Goal: Information Seeking & Learning: Learn about a topic

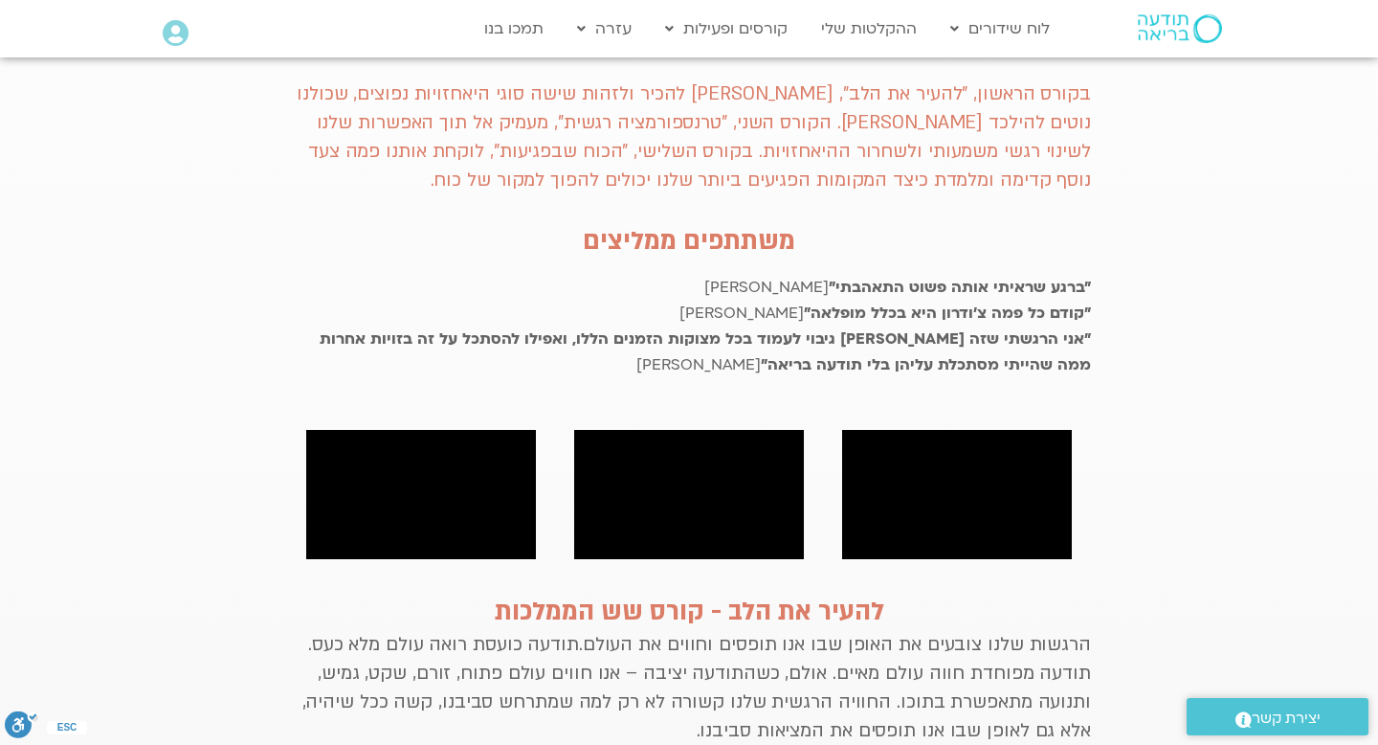
scroll to position [834, 0]
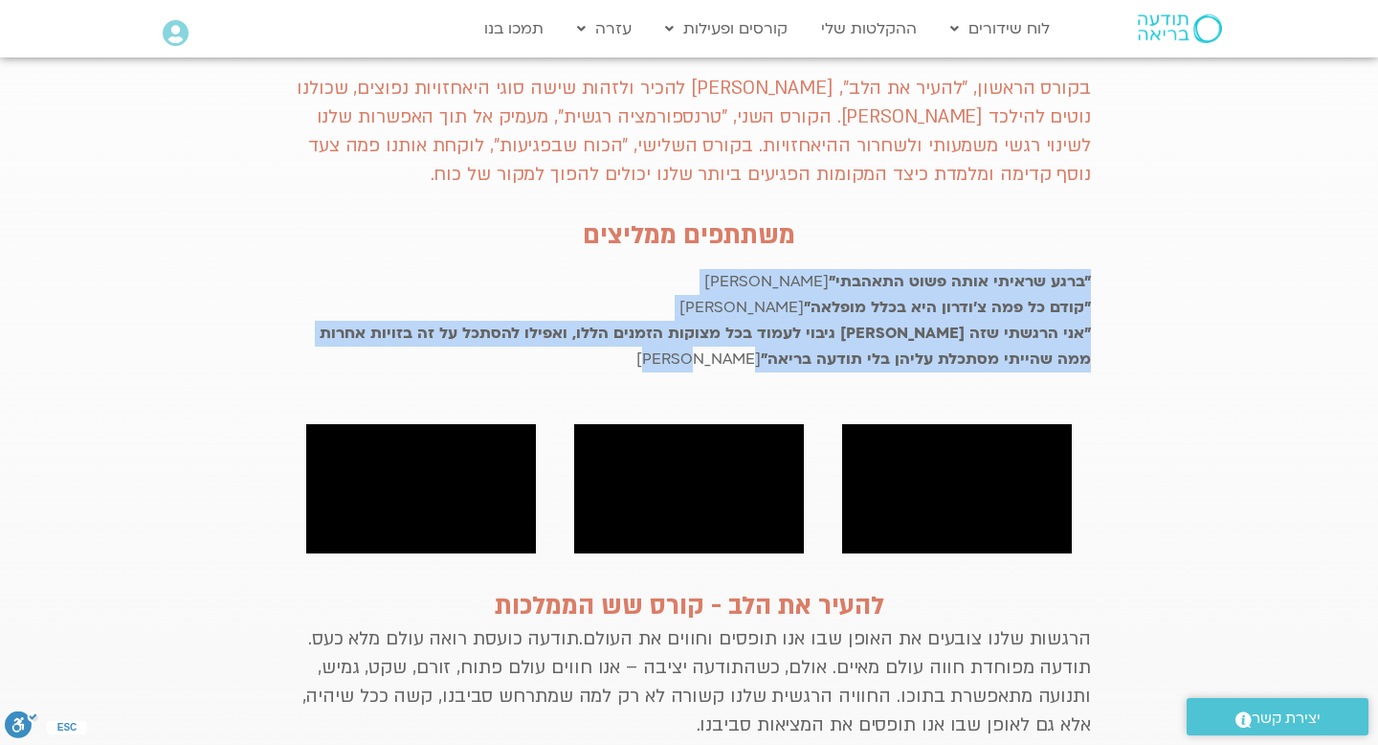
drag, startPoint x: 1098, startPoint y: 247, endPoint x: 814, endPoint y: 341, distance: 298.4
click at [812, 341] on div "מועדון פמה צ׳ודרון מזמין אותך להצטרף לתוכנית ייחודית סדרה של שלושה קורסים מוקלט…" at bounding box center [689, 370] width 823 height 1441
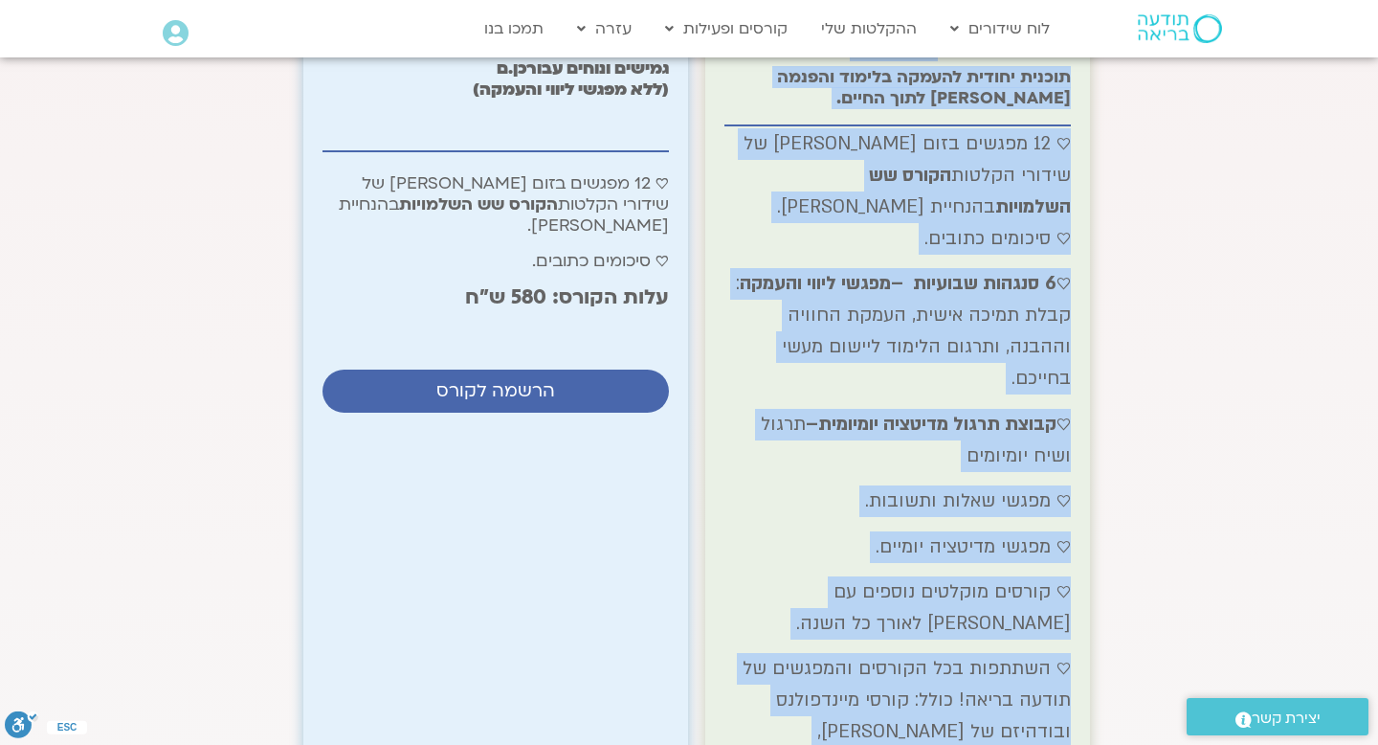
scroll to position [2257, 0]
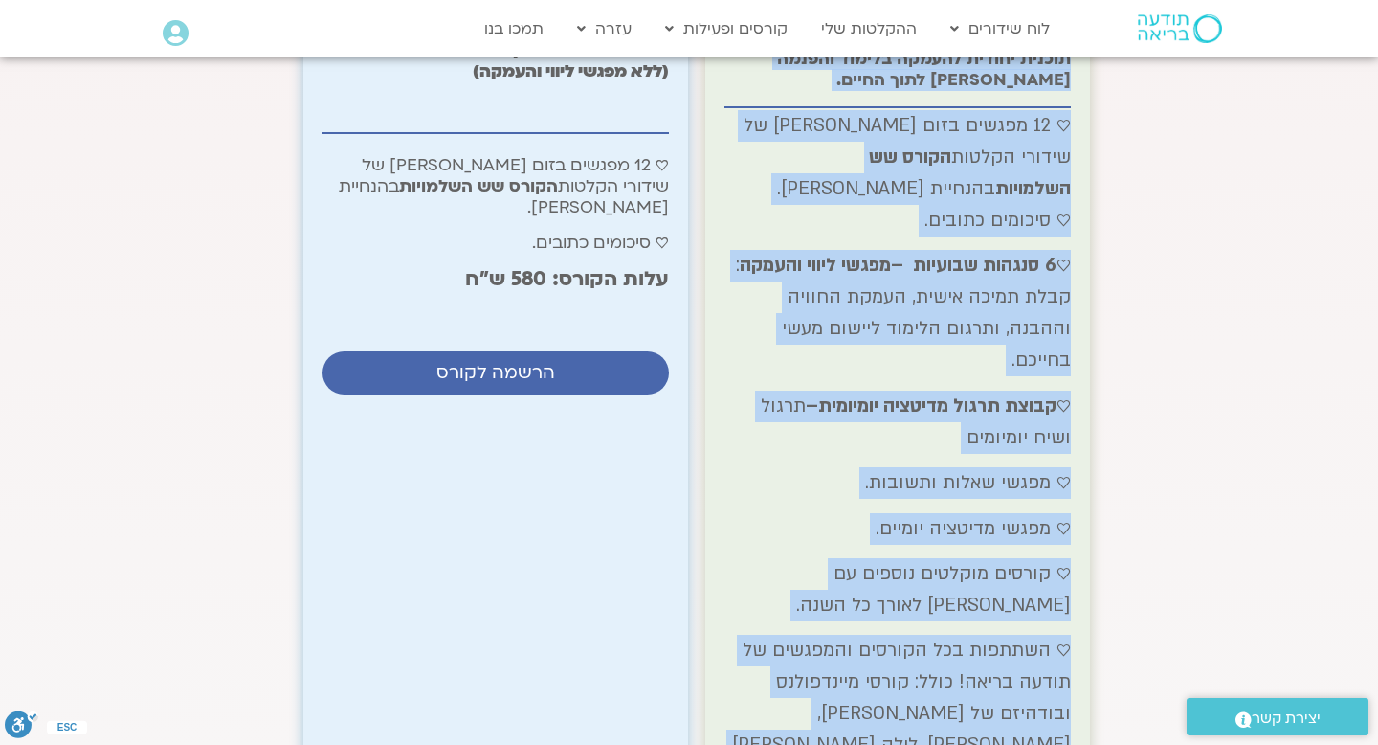
drag, startPoint x: 1067, startPoint y: 361, endPoint x: 783, endPoint y: 725, distance: 462.3
click at [782, 727] on div "הצטרפות ל״מועדון פמה צ׳ודרון״ תוכנית יחודית להעמקה בלימוד והפנמה [PERSON_NAME] …" at bounding box center [897, 491] width 385 height 1059
copy div "loremip d״sitame con a׳elits״ doeius tempor incidi utlabo etdolo mag aliq enima…"
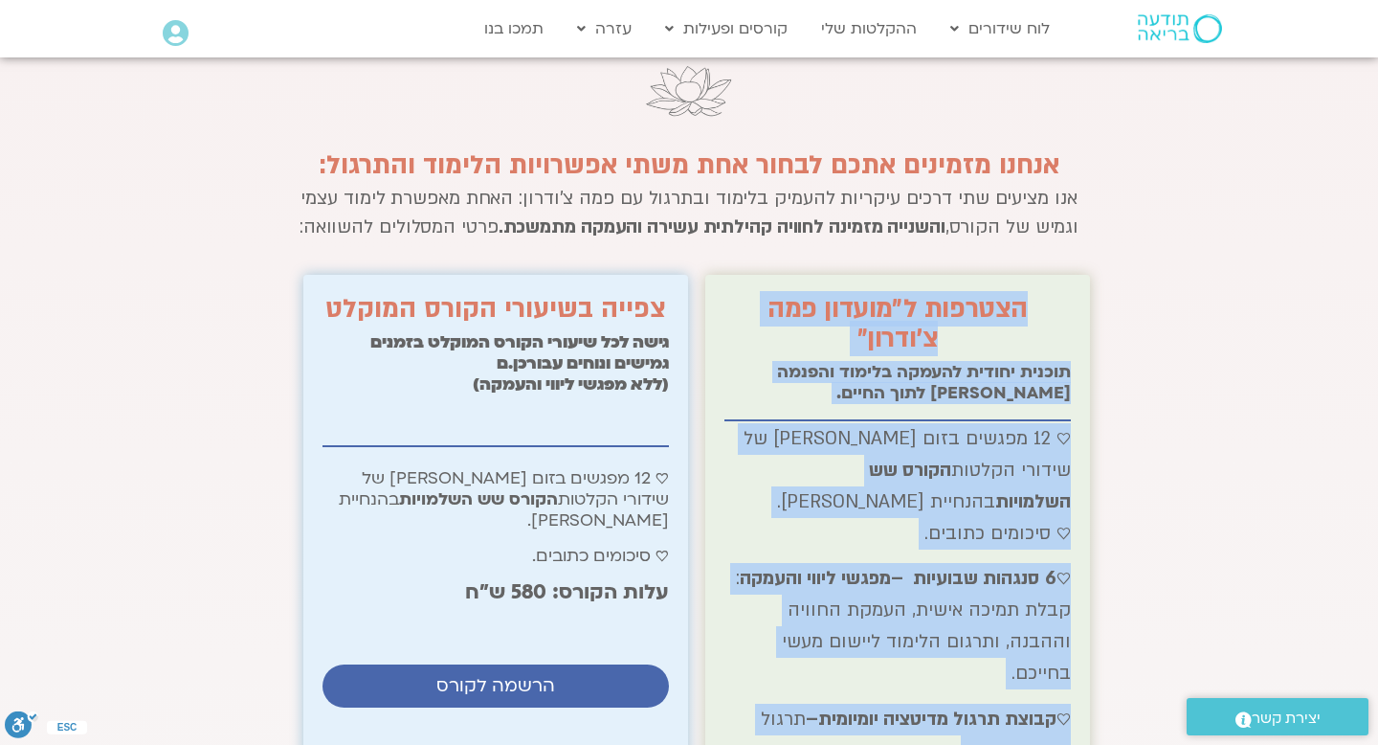
scroll to position [1908, 0]
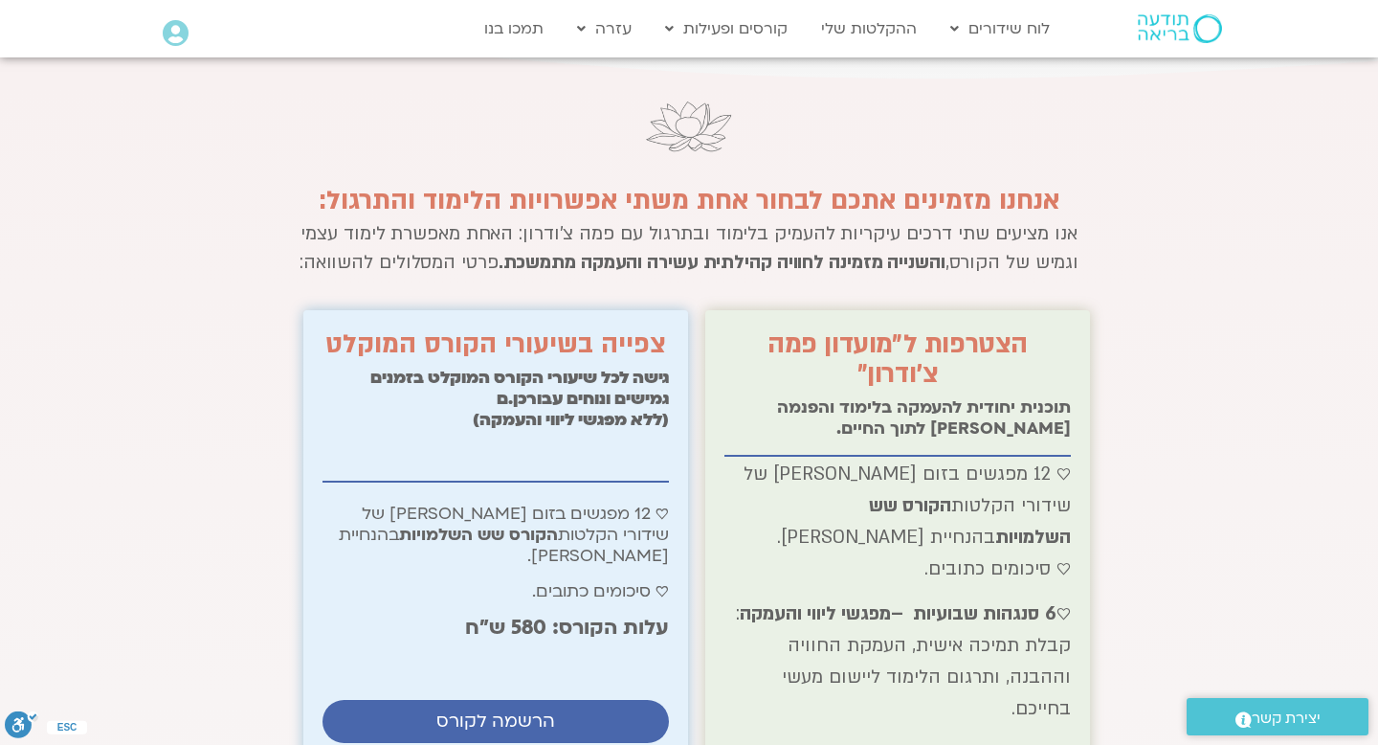
click at [643, 234] on div "אנו מציעים שתי דרכים עיקריות להעמיק בלימוד ובתרגול עם פמה צ'ודרון: האחת מאפשרת …" at bounding box center [689, 262] width 804 height 56
drag, startPoint x: 389, startPoint y: 175, endPoint x: 284, endPoint y: 189, distance: 106.2
copy p "לימוד עצמי"
click at [458, 615] on div "עלות הקורס: 580 ש״ח" at bounding box center [495, 643] width 346 height 56
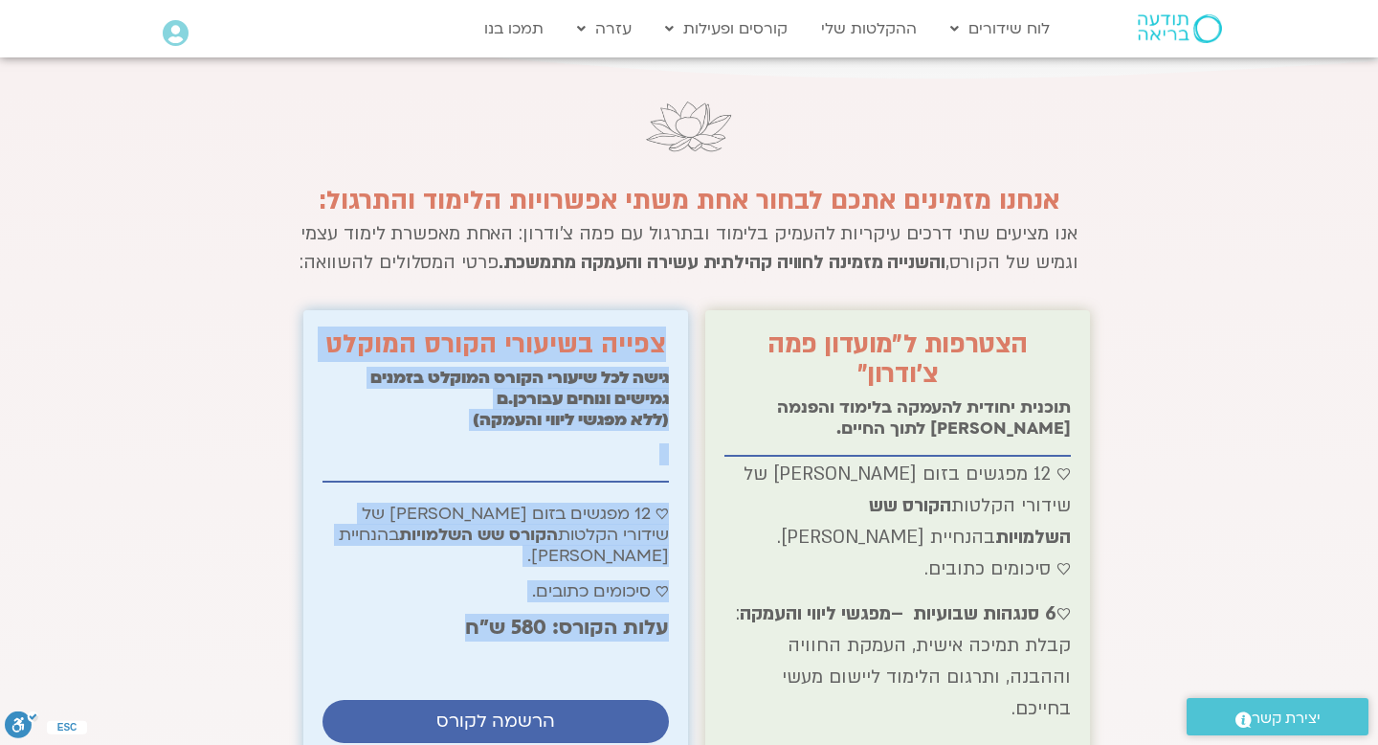
drag, startPoint x: 435, startPoint y: 547, endPoint x: 674, endPoint y: 278, distance: 359.3
copy div "צפייה בשיעורי הקורס המוקלט גישה לכל שיעורי הקורס המוקלט בזמנים גמישים ונוחים עב…"
click at [564, 615] on h2 "עלות הקורס: 580 ש״ח" at bounding box center [498, 627] width 342 height 24
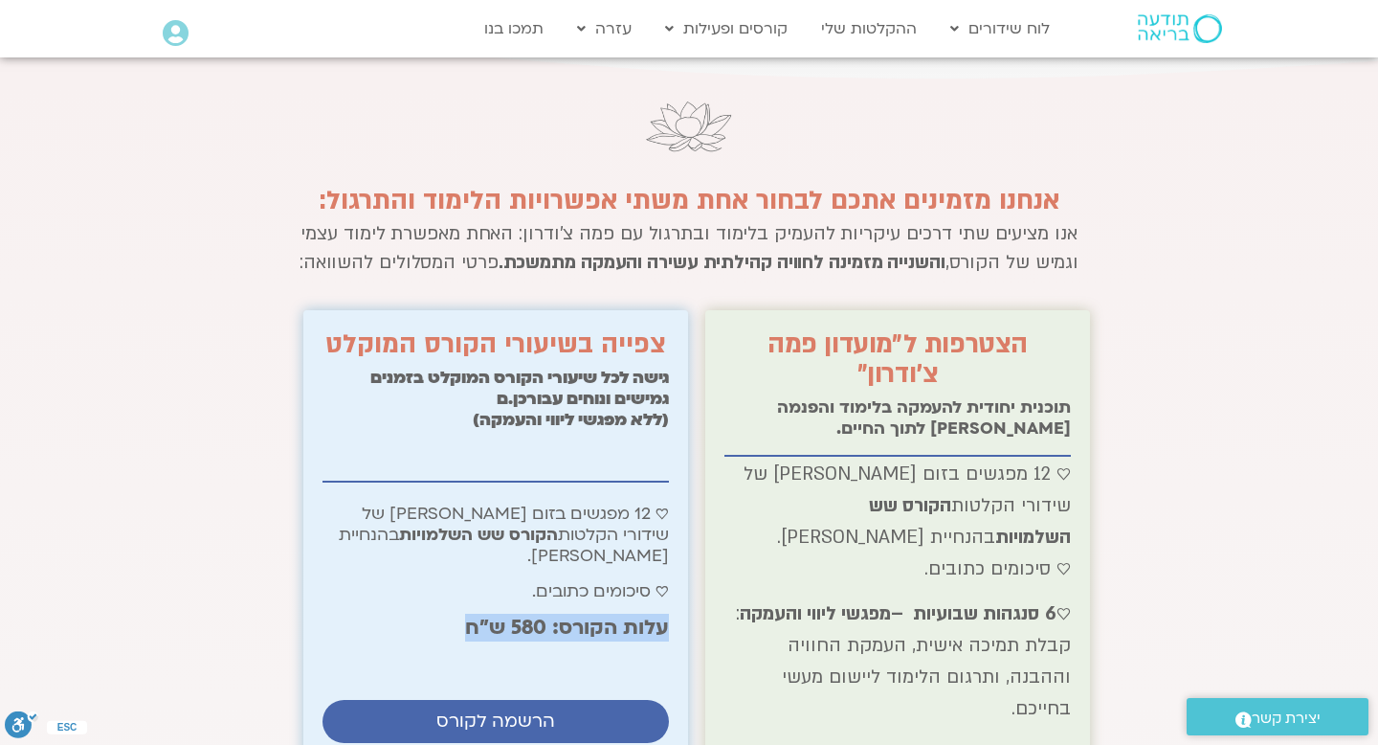
drag, startPoint x: 436, startPoint y: 552, endPoint x: 685, endPoint y: 548, distance: 248.8
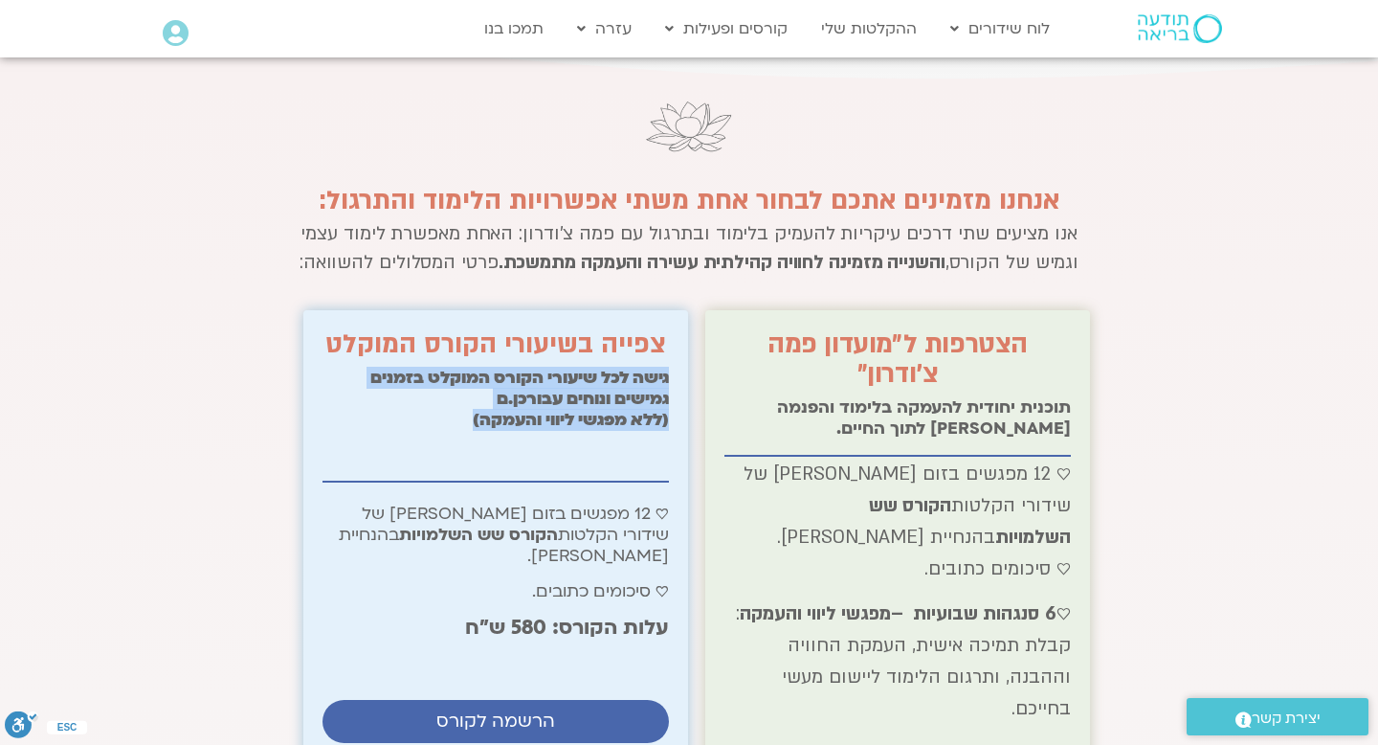
drag, startPoint x: 461, startPoint y: 365, endPoint x: 676, endPoint y: 321, distance: 218.8
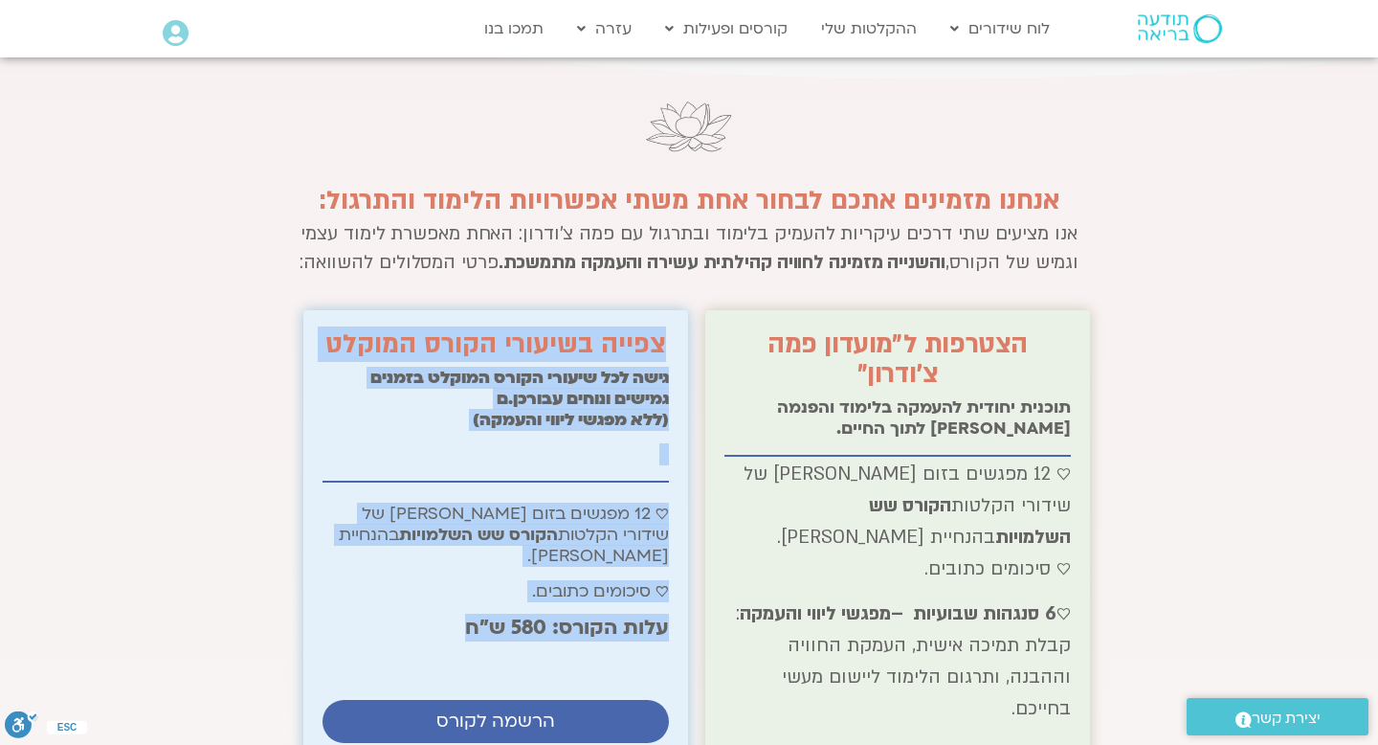
drag, startPoint x: 662, startPoint y: 284, endPoint x: 436, endPoint y: 570, distance: 364.5
copy div "צפייה בשיעורי הקורס המוקלט גישה לכל שיעורי הקורס המוקלט בזמנים גמישים ונוחים עב…"
